Goal: Transaction & Acquisition: Obtain resource

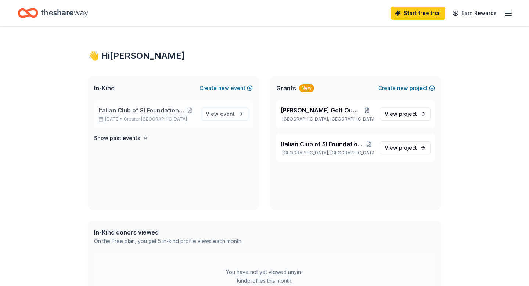
click at [172, 110] on span "Italian Club of SI Foundation Inc Golf Outing" at bounding box center [142, 110] width 86 height 9
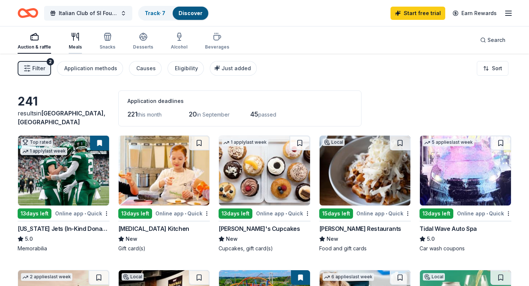
click at [75, 40] on icon "button" at bounding box center [75, 36] width 9 height 9
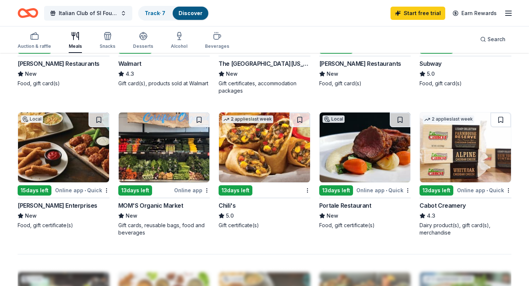
scroll to position [411, 0]
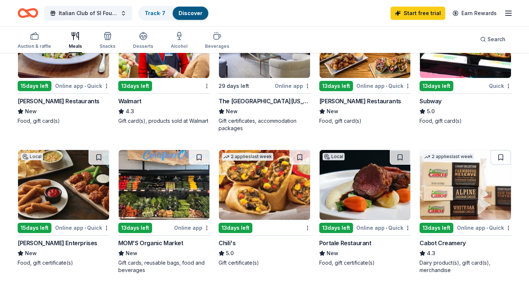
click at [252, 189] on img at bounding box center [264, 185] width 91 height 70
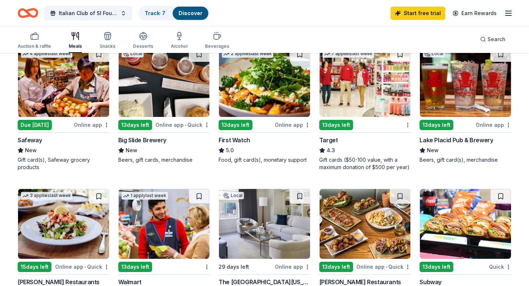
scroll to position [0, 0]
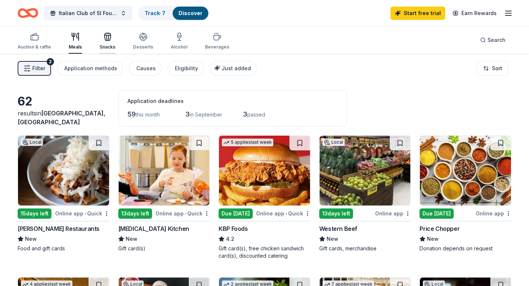
click at [107, 37] on icon "button" at bounding box center [107, 37] width 0 height 5
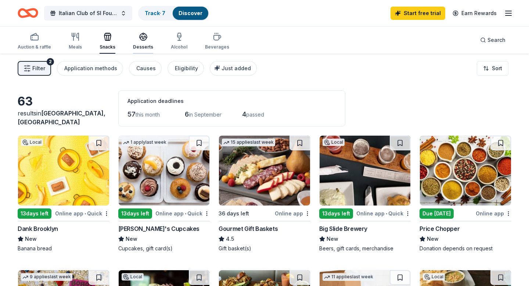
click at [140, 35] on icon "button" at bounding box center [143, 36] width 7 height 6
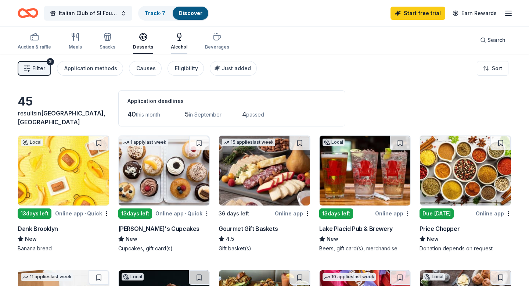
click at [178, 37] on icon "button" at bounding box center [180, 35] width 4 height 5
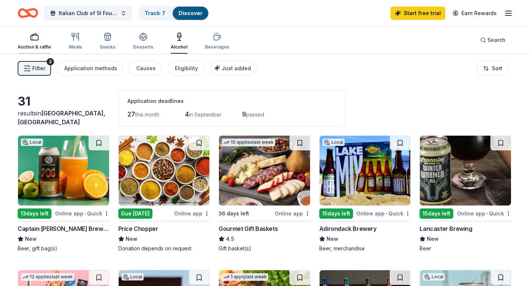
click at [32, 36] on icon "button" at bounding box center [34, 36] width 9 height 9
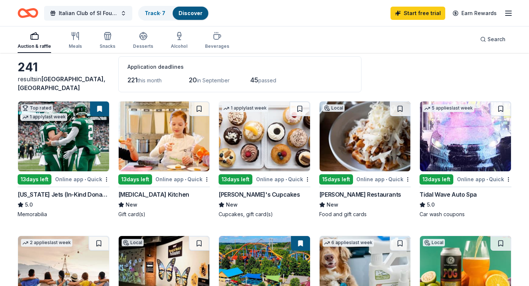
scroll to position [14, 0]
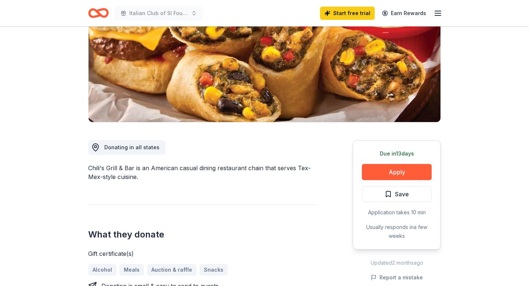
scroll to position [102, 0]
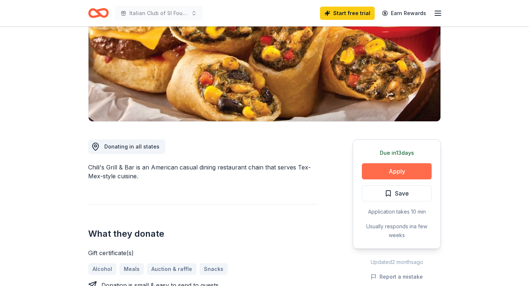
click at [391, 171] on button "Apply" at bounding box center [397, 171] width 70 height 16
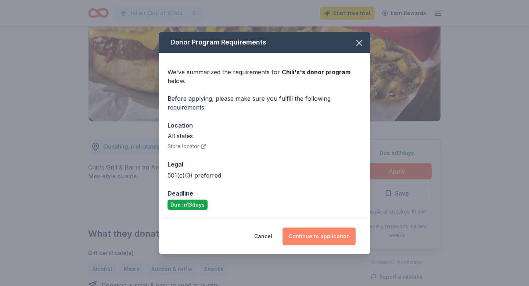
click at [328, 236] on button "Continue to application" at bounding box center [319, 237] width 73 height 18
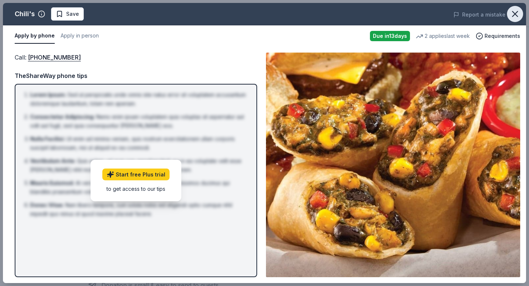
click at [514, 12] on icon "button" at bounding box center [515, 13] width 5 height 5
